Goal: Transaction & Acquisition: Book appointment/travel/reservation

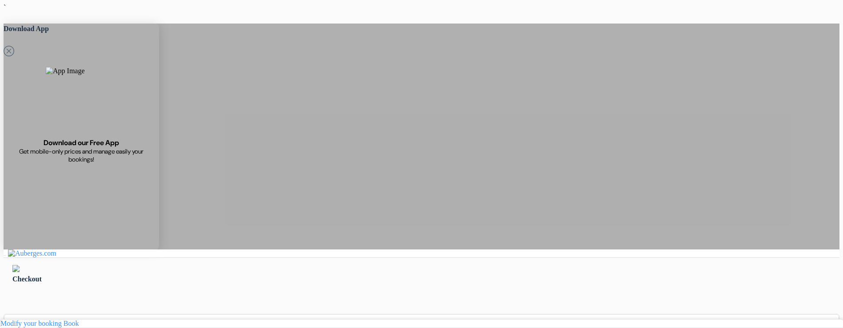
click at [20, 265] on img at bounding box center [15, 268] width 7 height 7
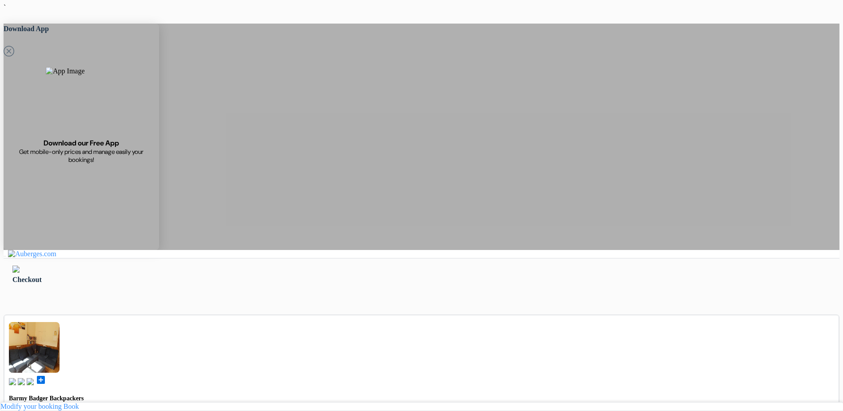
click at [147, 258] on div "Checkout" at bounding box center [422, 275] width 836 height 34
click at [20, 265] on img at bounding box center [15, 268] width 7 height 7
